Goal: Find specific page/section: Find specific page/section

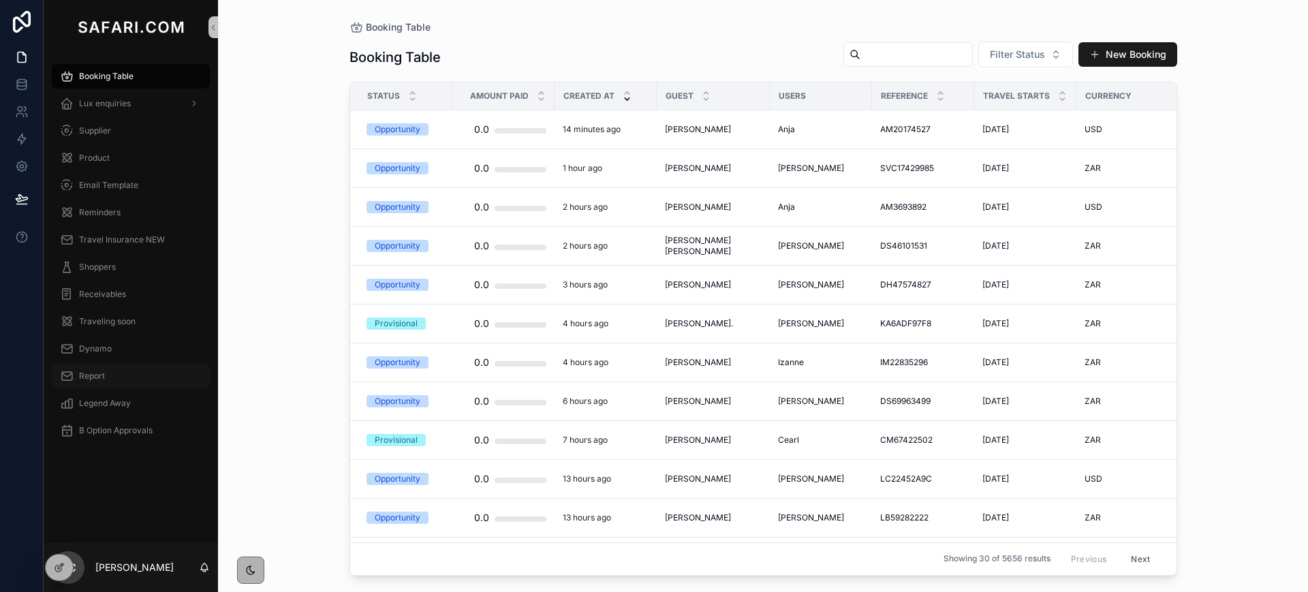
click at [110, 375] on div "Report" at bounding box center [131, 376] width 142 height 22
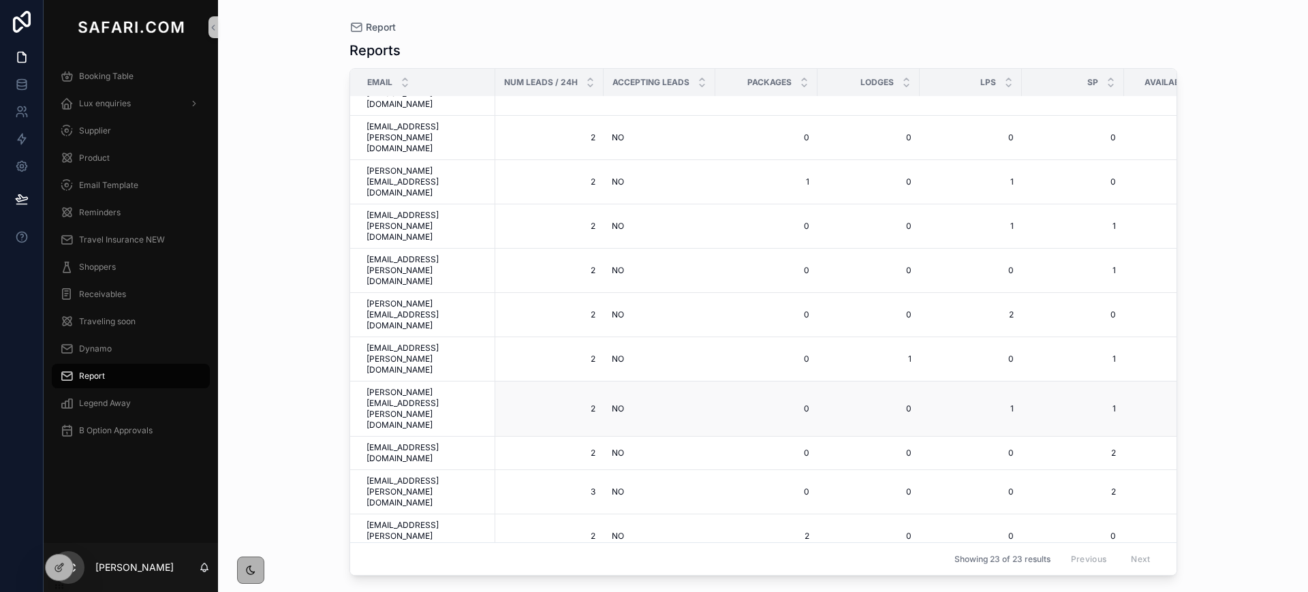
scroll to position [106, 0]
